Goal: Information Seeking & Learning: Understand process/instructions

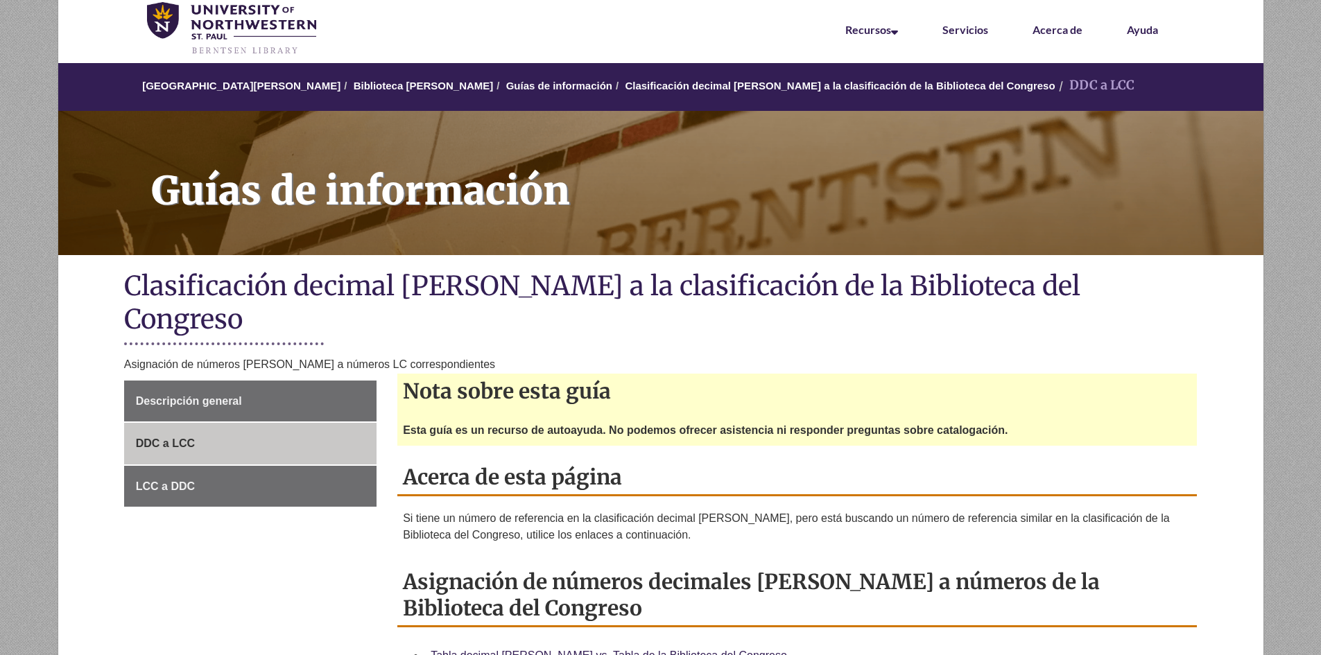
scroll to position [69, 0]
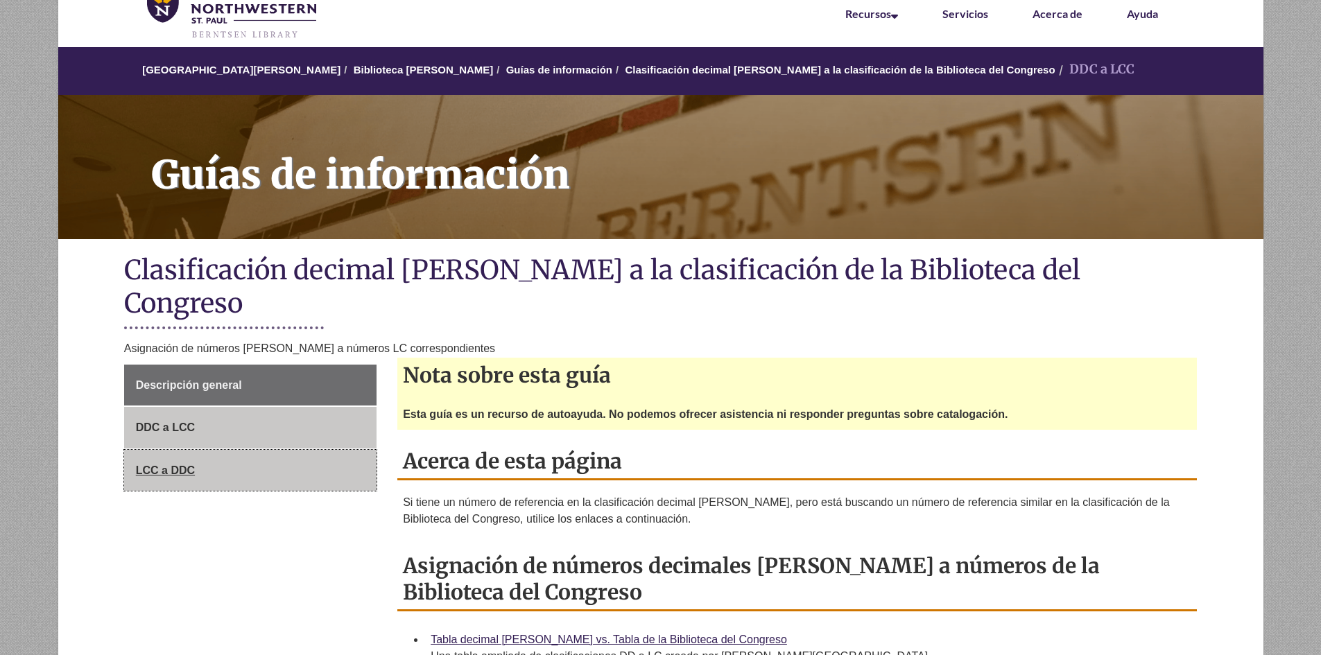
click at [171, 465] on font "LCC a DDC" at bounding box center [165, 471] width 59 height 12
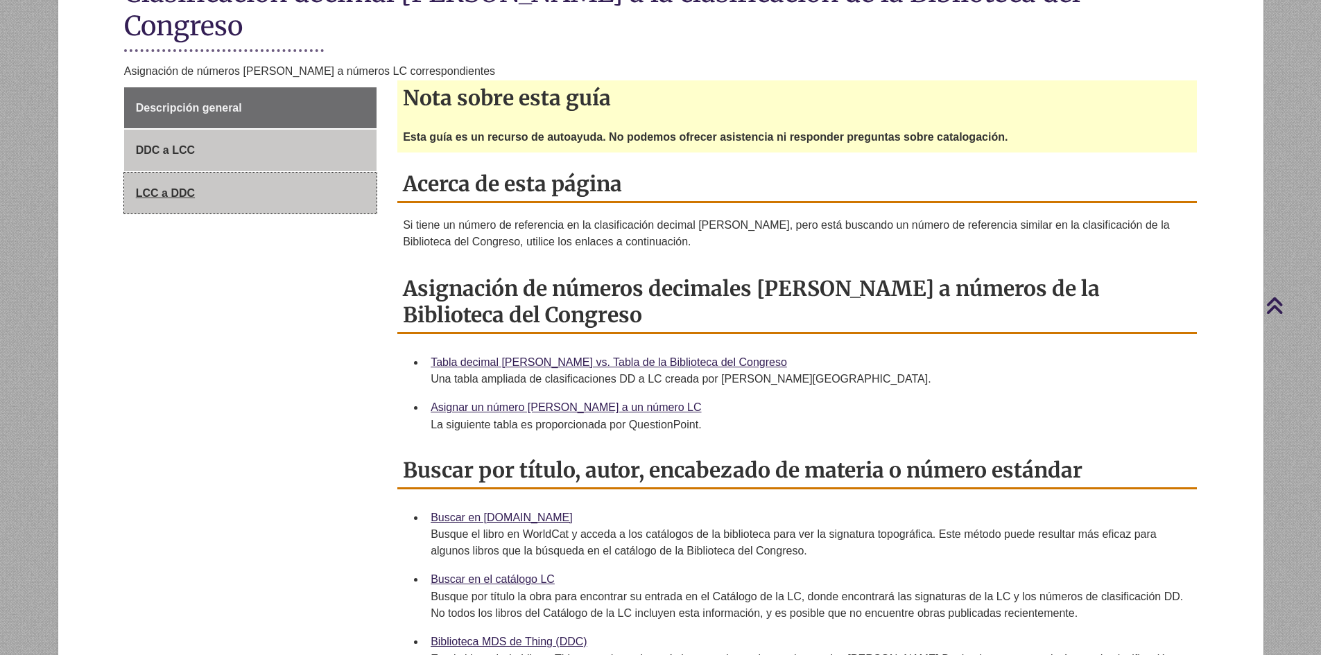
click at [178, 175] on link "LCC a DDC" at bounding box center [250, 194] width 252 height 42
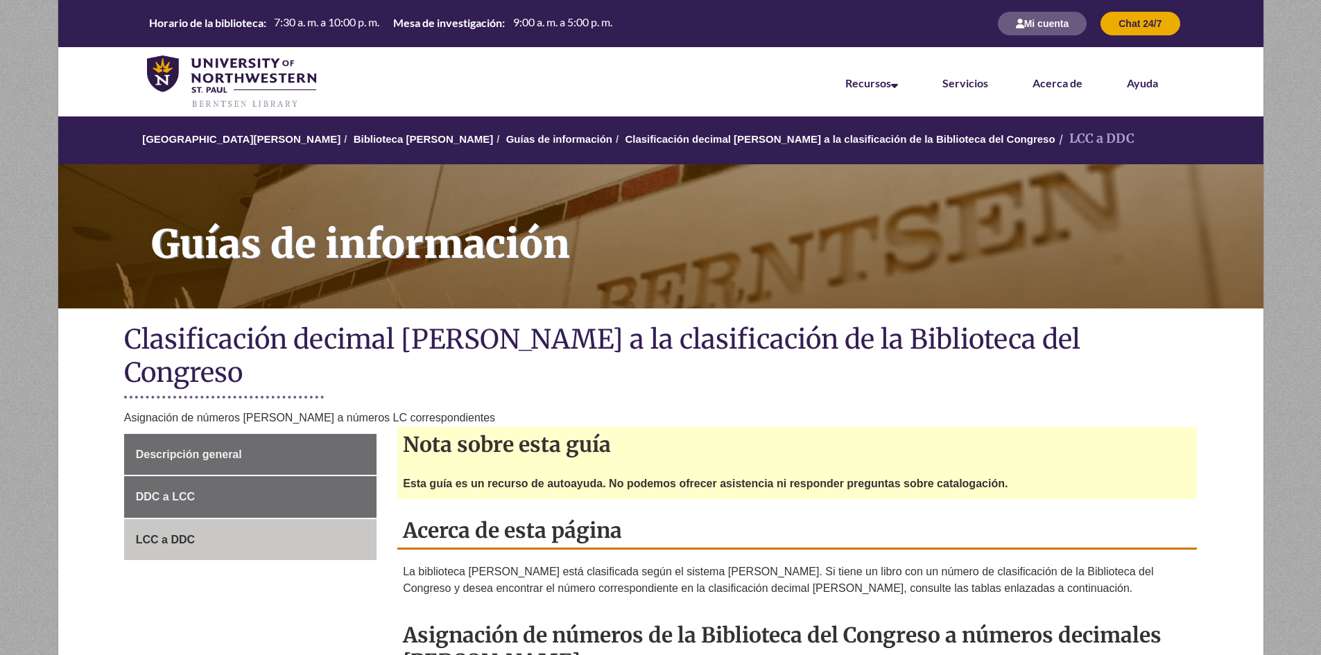
scroll to position [208, 0]
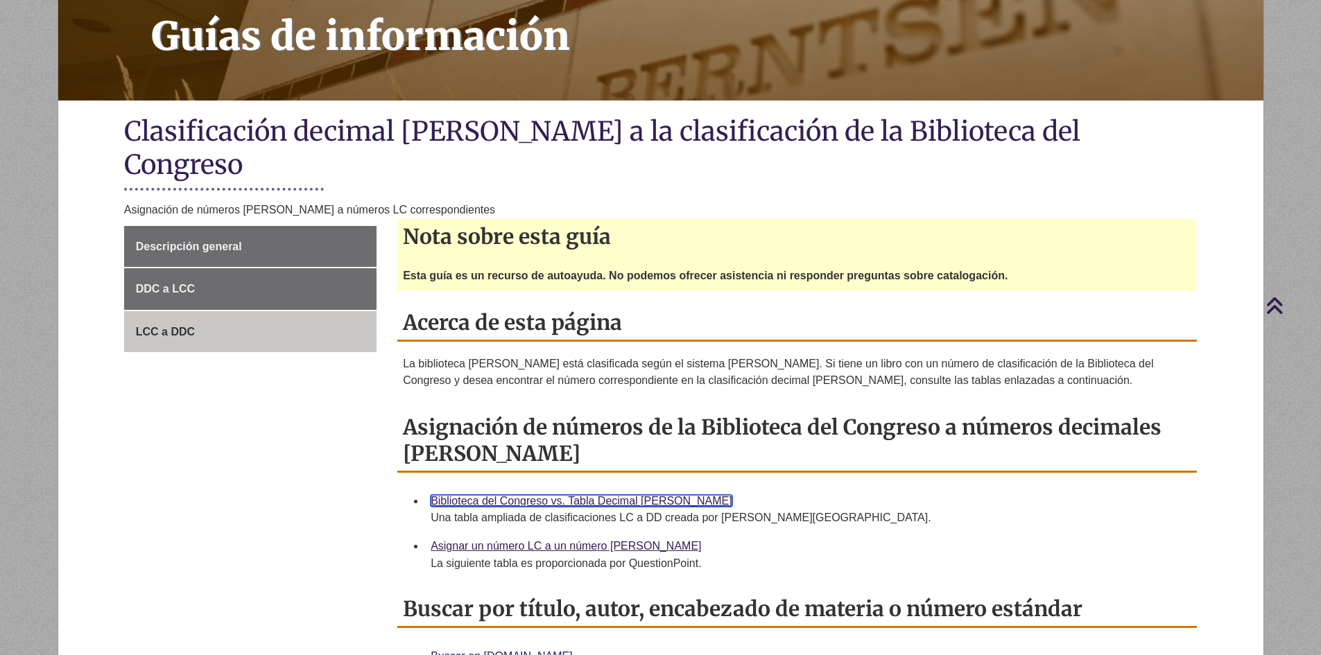
click at [529, 495] on font "Biblioteca del Congreso vs. Tabla Decimal [PERSON_NAME]" at bounding box center [582, 501] width 302 height 12
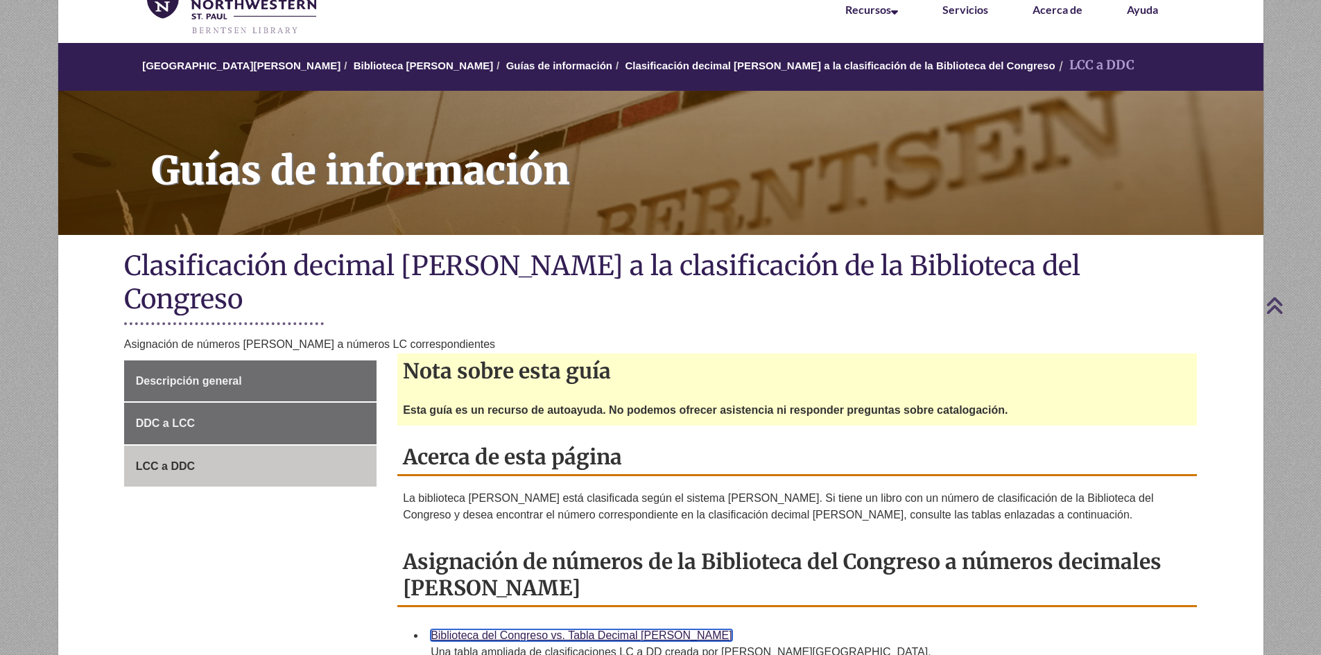
scroll to position [0, 0]
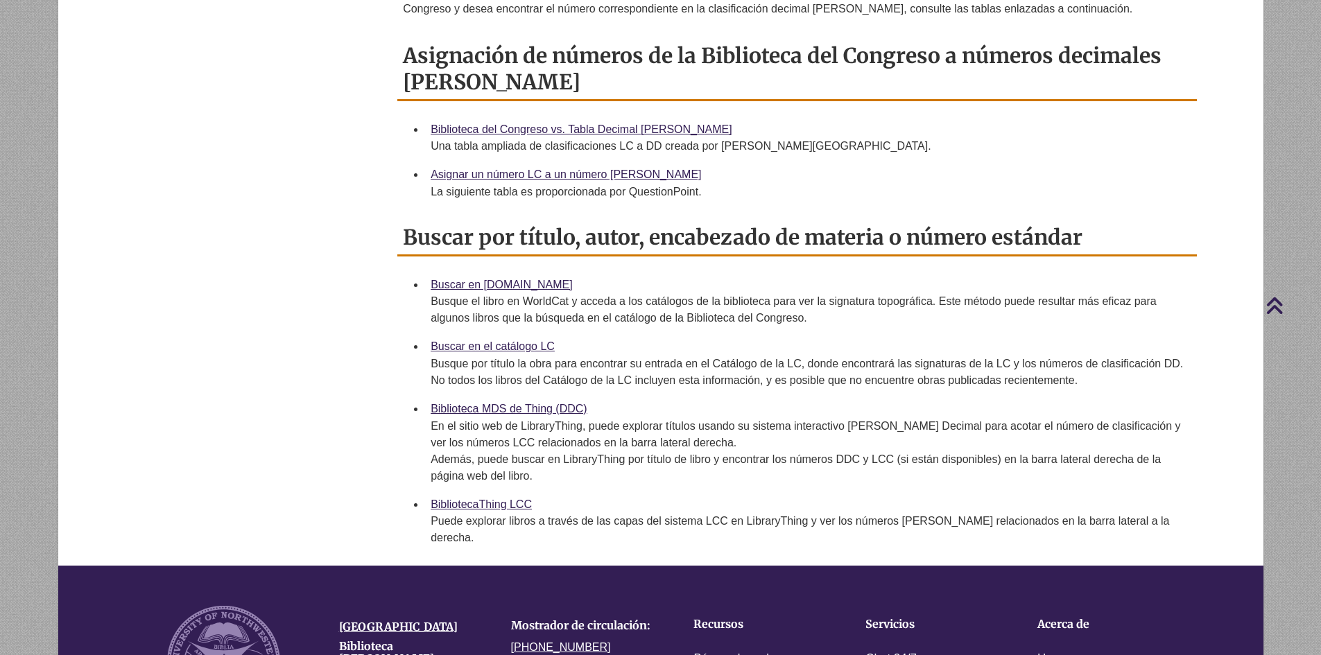
scroll to position [555, 0]
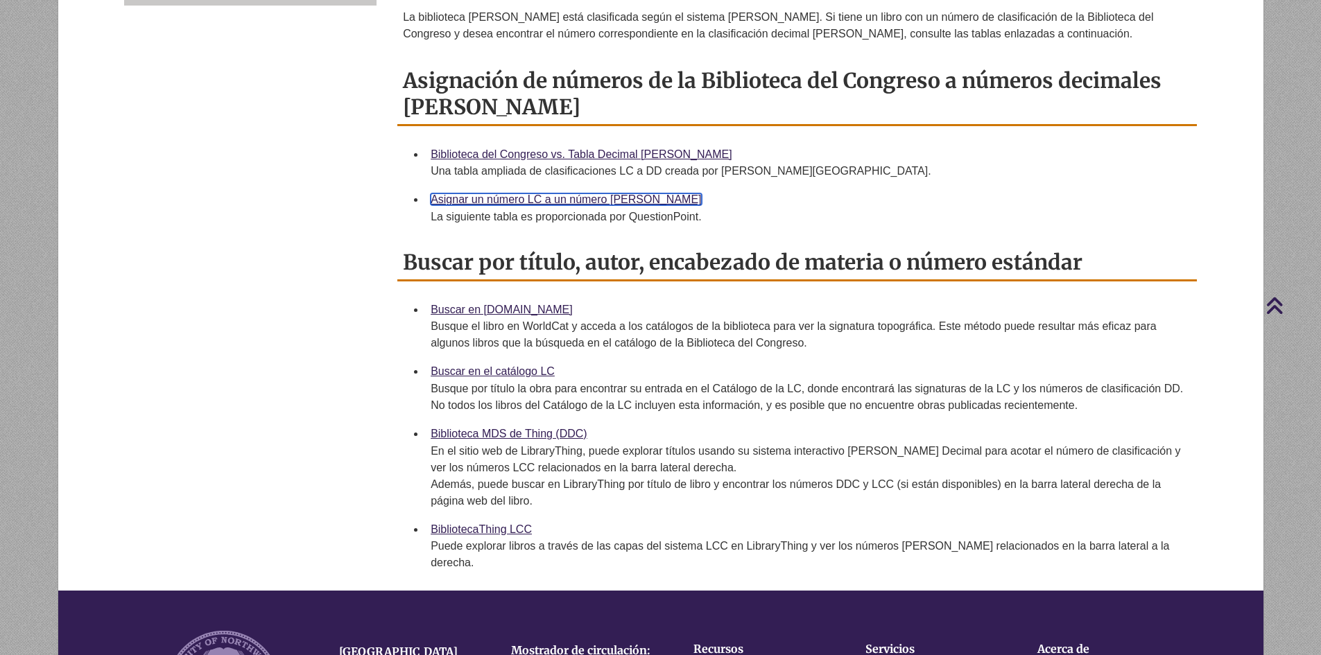
click at [584, 193] on font "Asignar un número LC a un número [PERSON_NAME]" at bounding box center [566, 199] width 270 height 12
